Goal: Task Accomplishment & Management: Manage account settings

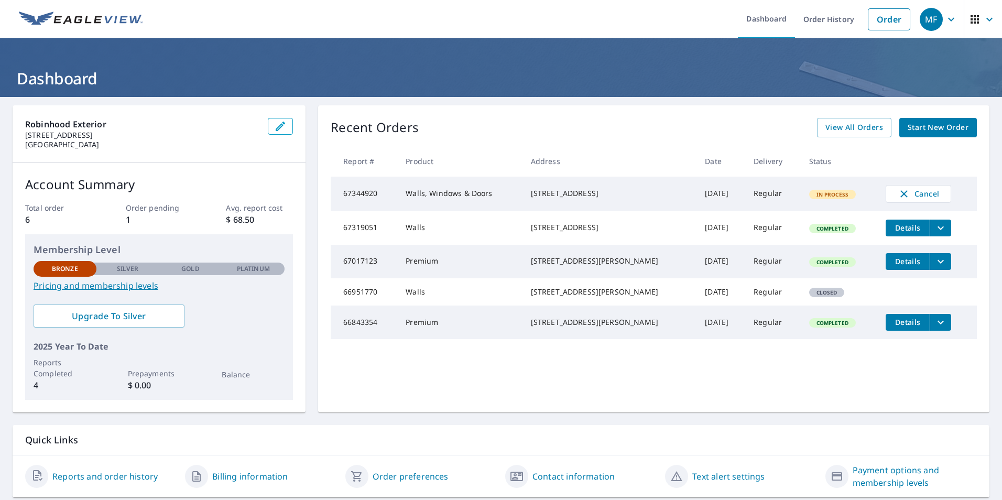
click at [484, 201] on td "Walls, Windows & Doors" at bounding box center [459, 194] width 125 height 35
click at [426, 191] on td "Walls, Windows & Doors" at bounding box center [459, 194] width 125 height 35
click at [346, 417] on div "Robinhood Exterior [STREET_ADDRESS] Account Summary Total order 6 Order pending…" at bounding box center [501, 301] width 1002 height 409
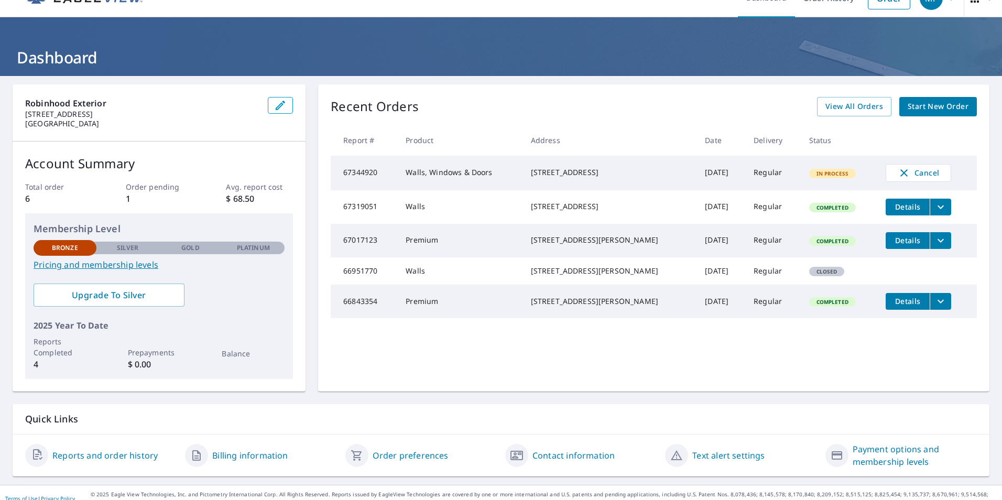
scroll to position [32, 0]
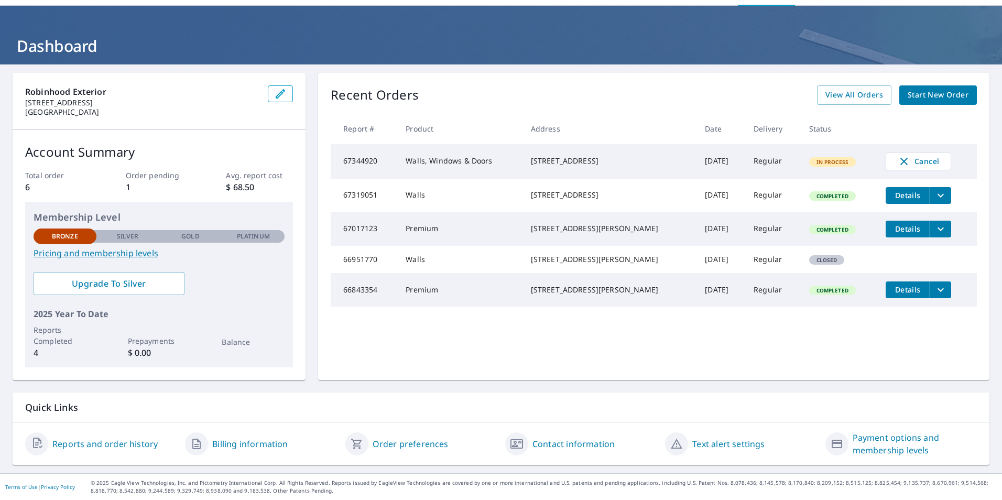
click at [727, 443] on link "Text alert settings" at bounding box center [728, 444] width 72 height 13
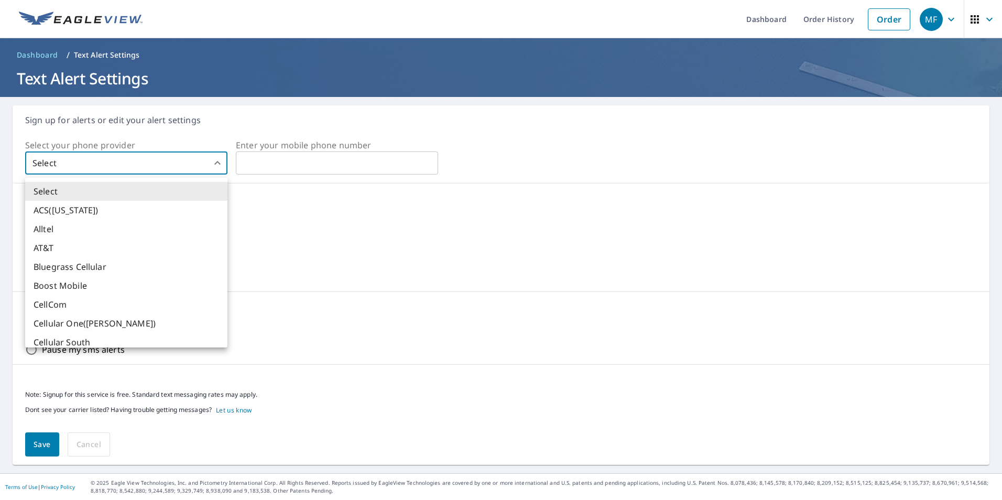
click at [154, 167] on body "MF MF Dashboard Order History Order MF Dashboard / Text Alert Settings Text Ale…" at bounding box center [501, 250] width 1002 height 500
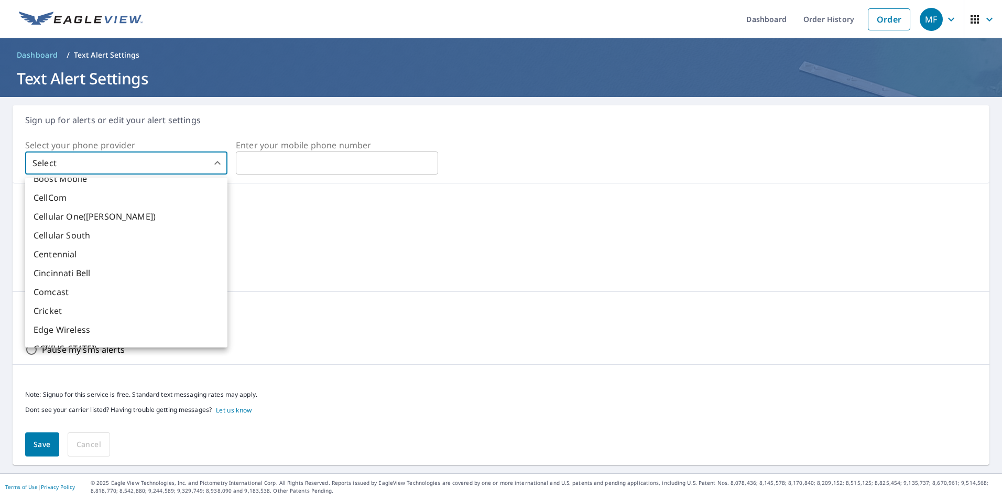
scroll to position [105, 0]
click at [81, 314] on li "Cricket" at bounding box center [126, 312] width 202 height 19
type input "12"
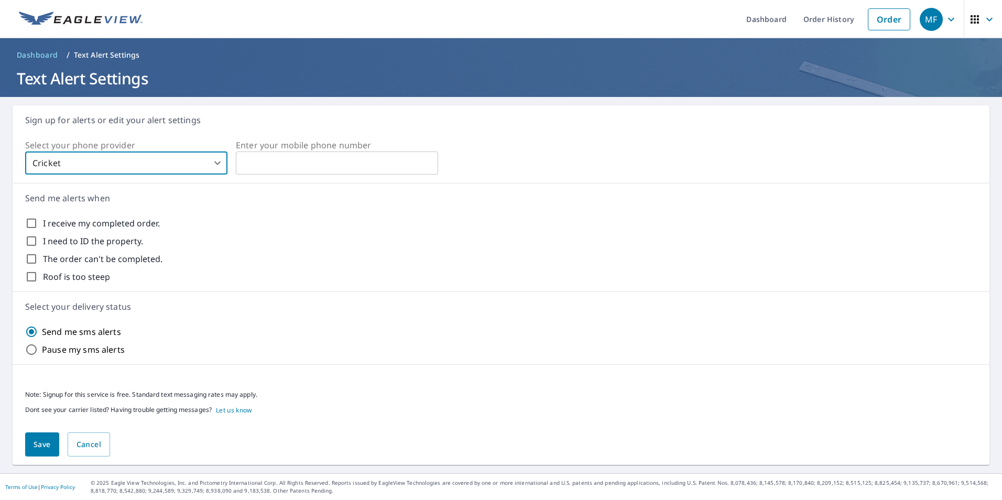
click at [295, 163] on input "text" at bounding box center [337, 162] width 202 height 21
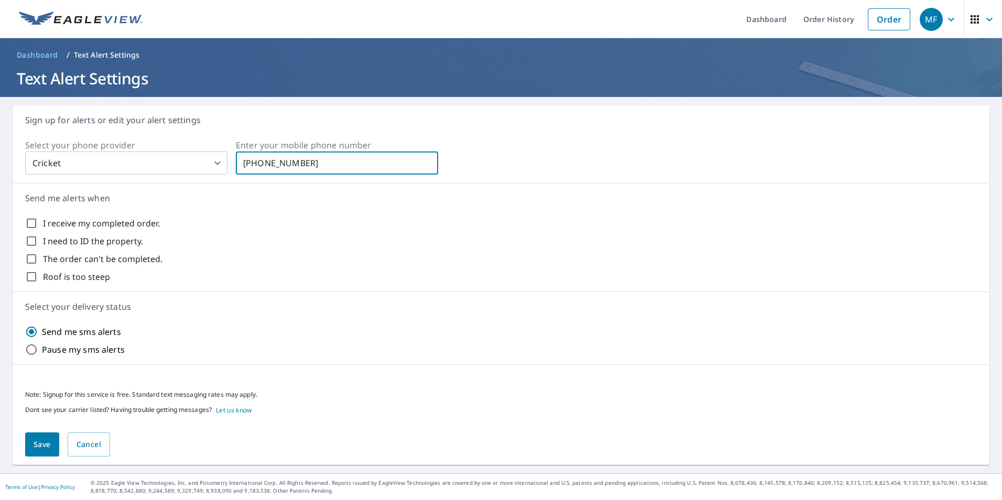
type input "[PHONE_NUMBER]"
click at [288, 215] on div "Send me alerts when I receive my completed order. I need to ID the property. Th…" at bounding box center [501, 237] width 977 height 108
click at [32, 224] on input "I receive my completed order." at bounding box center [31, 223] width 13 height 13
checkbox input "true"
click at [46, 443] on span "Save" at bounding box center [42, 444] width 17 height 13
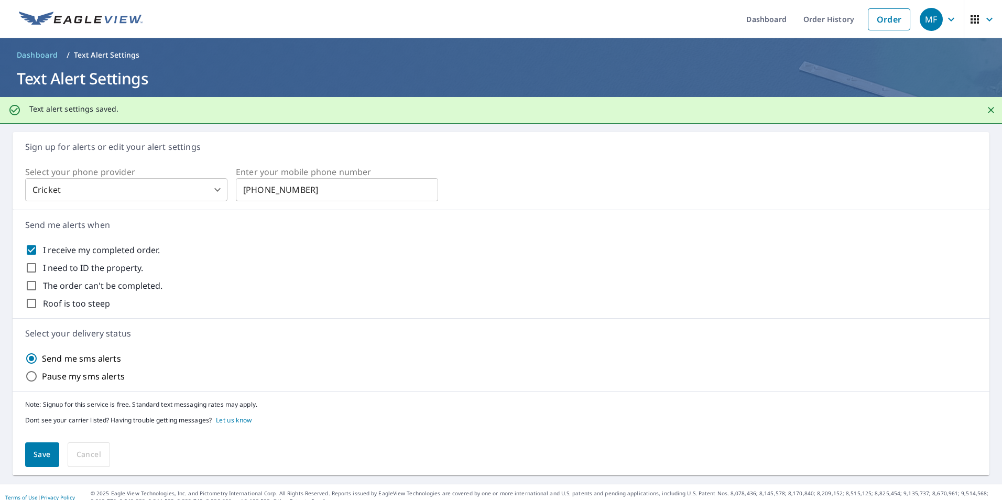
click at [82, 15] on img at bounding box center [81, 20] width 124 height 16
